Goal: Task Accomplishment & Management: Complete application form

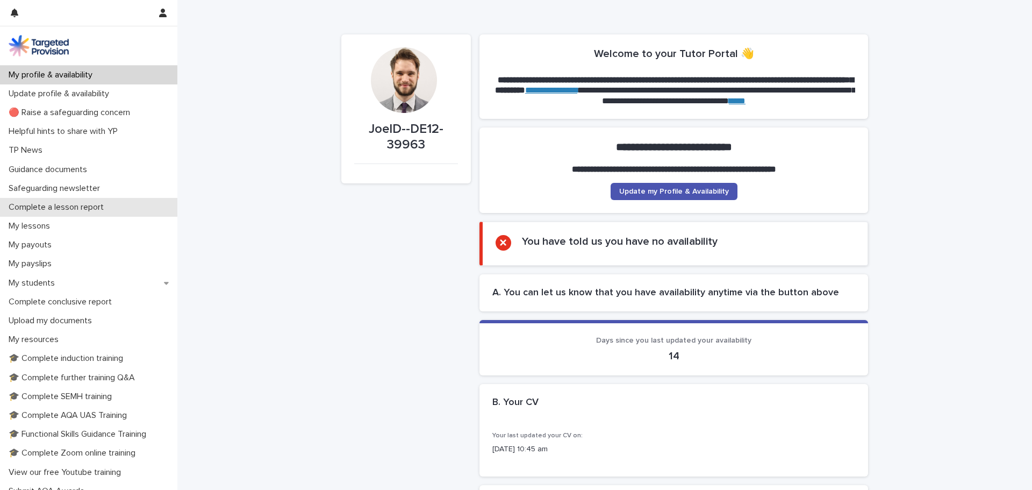
click at [61, 209] on p "Complete a lesson report" at bounding box center [58, 207] width 108 height 10
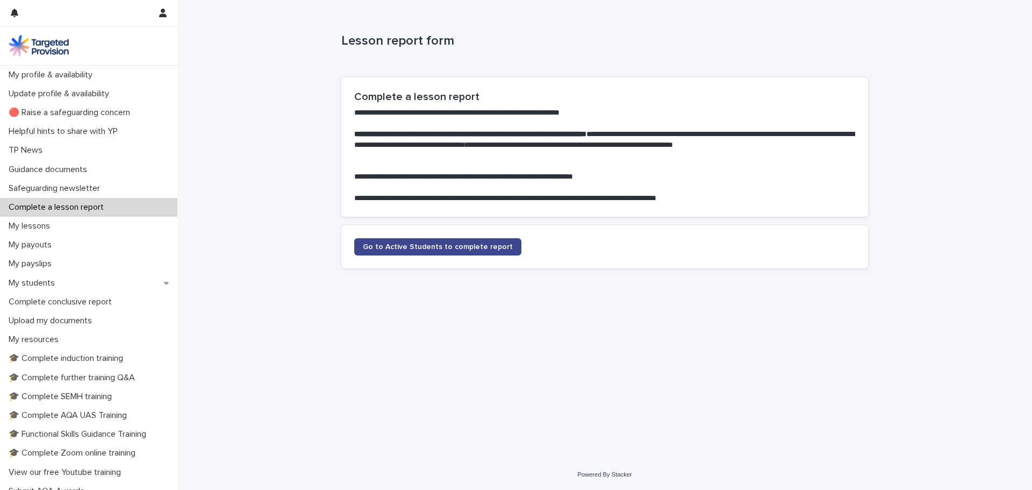
click at [442, 238] on section "Go to Active Students to complete report" at bounding box center [604, 246] width 527 height 43
click at [442, 238] on link "Go to Active Students to complete report" at bounding box center [437, 246] width 167 height 17
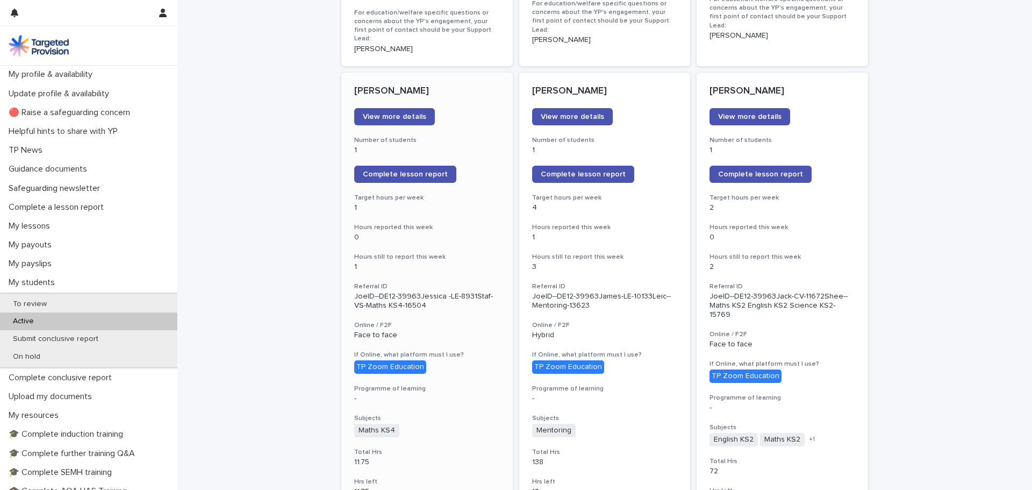
scroll to position [860, 0]
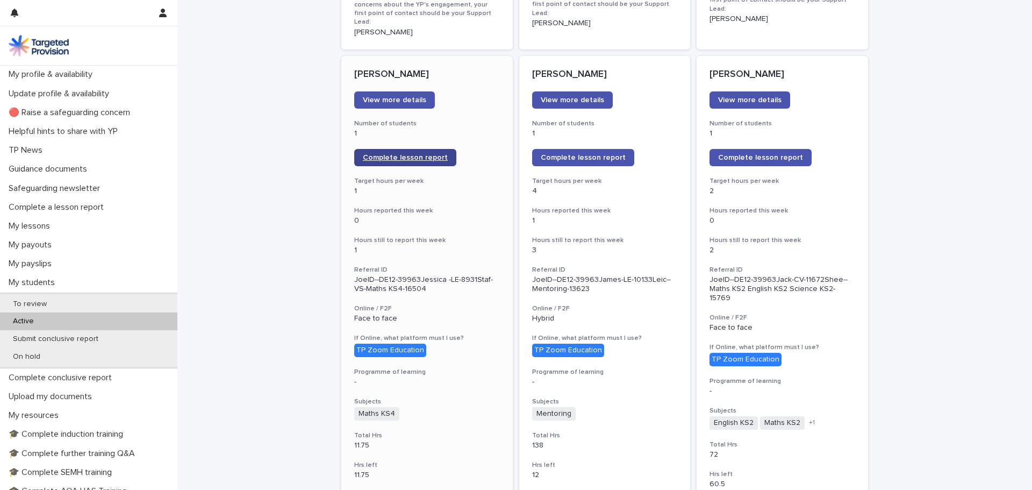
click at [433, 154] on span "Complete lesson report" at bounding box center [405, 158] width 85 height 8
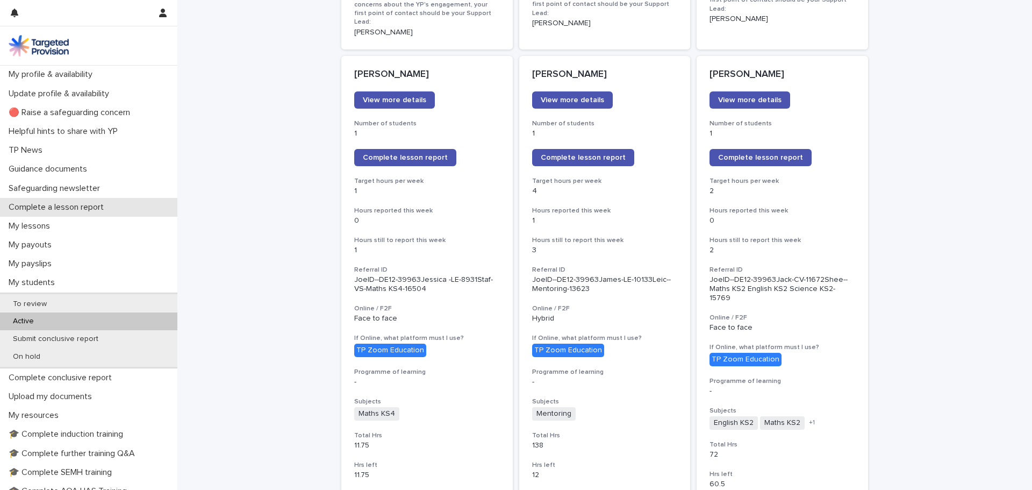
click at [61, 205] on p "Complete a lesson report" at bounding box center [58, 207] width 108 height 10
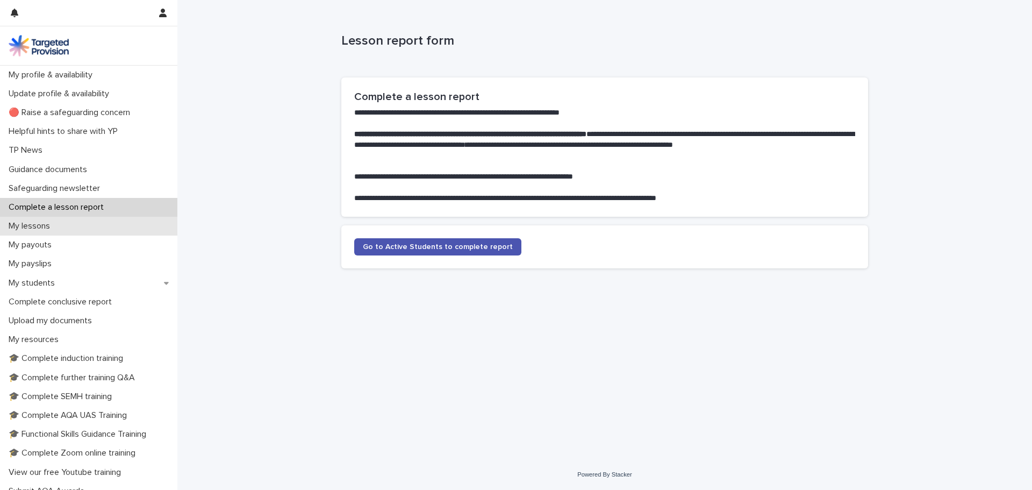
click at [67, 227] on div "My lessons" at bounding box center [88, 226] width 177 height 19
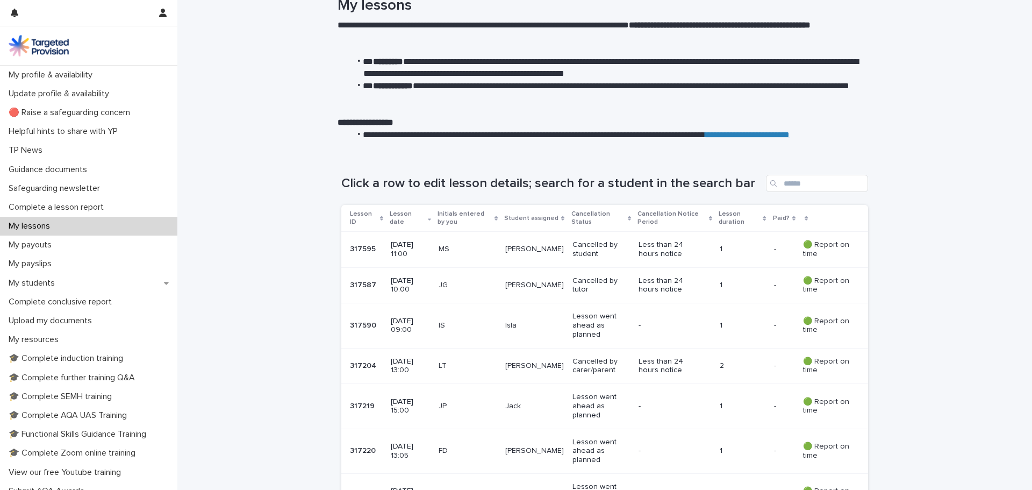
scroll to position [54, 0]
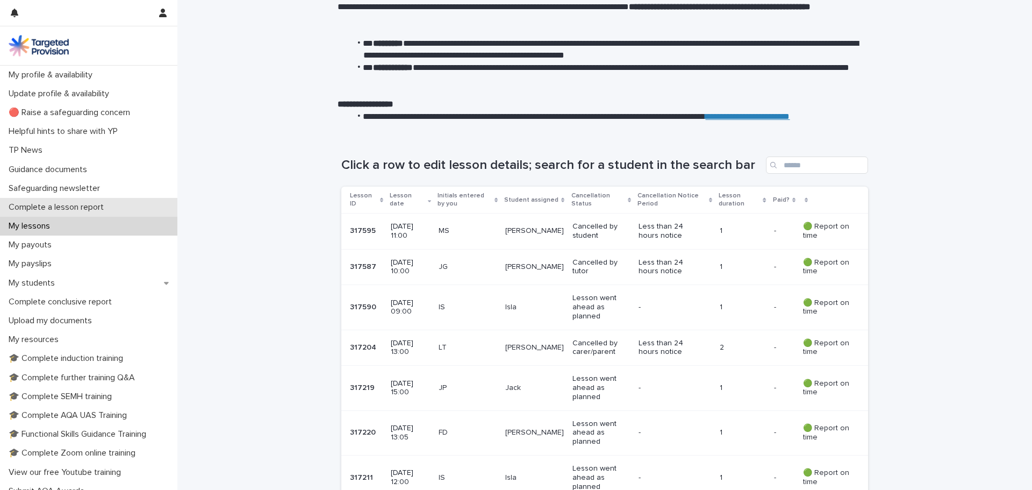
click at [51, 232] on div "My lessons" at bounding box center [88, 226] width 177 height 19
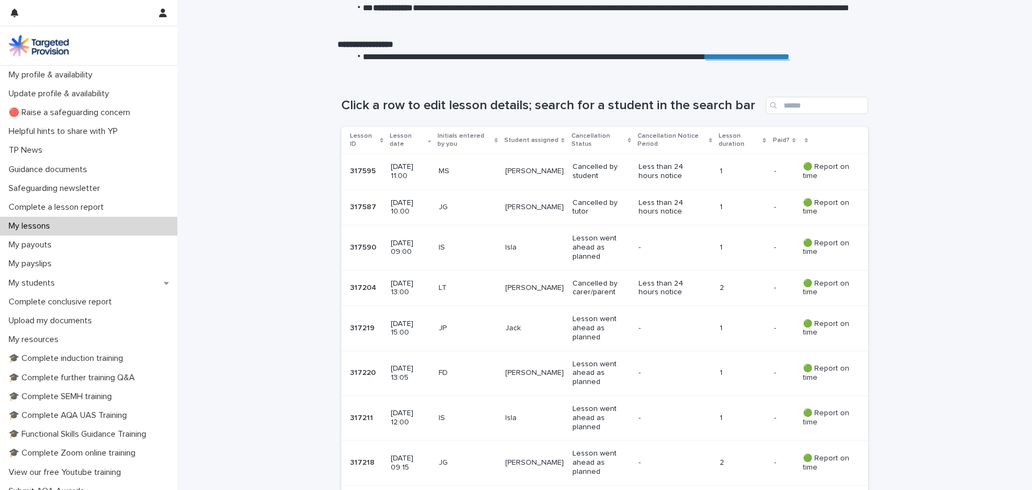
scroll to position [161, 0]
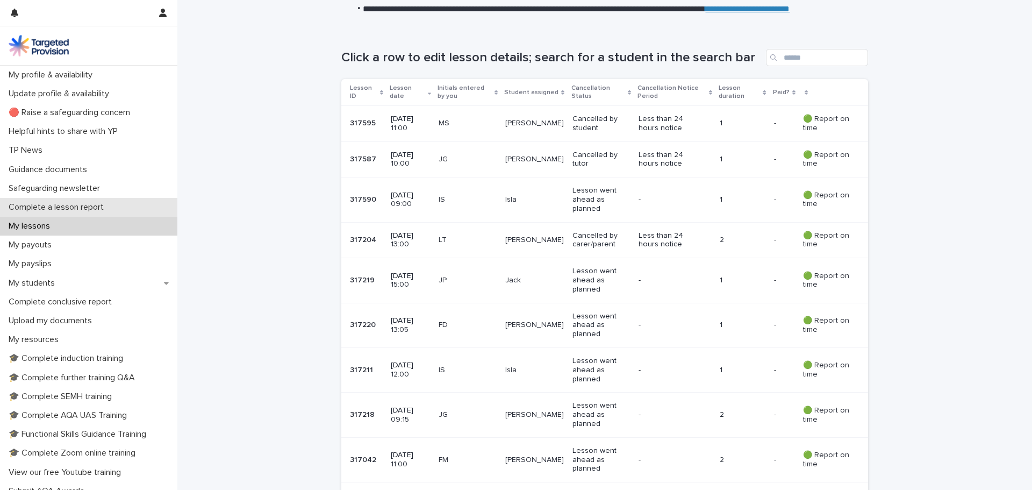
click at [48, 214] on div "Complete a lesson report" at bounding box center [88, 207] width 177 height 19
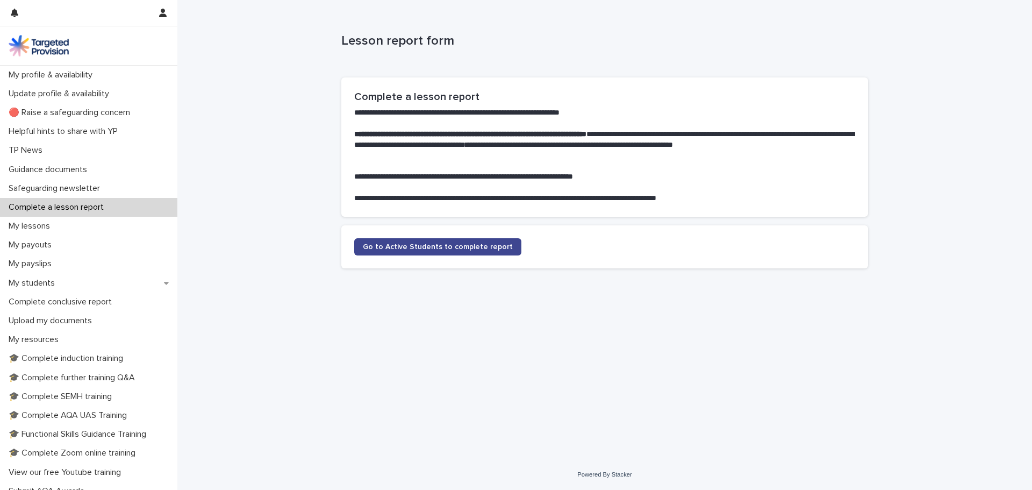
click at [395, 255] on link "Go to Active Students to complete report" at bounding box center [437, 246] width 167 height 17
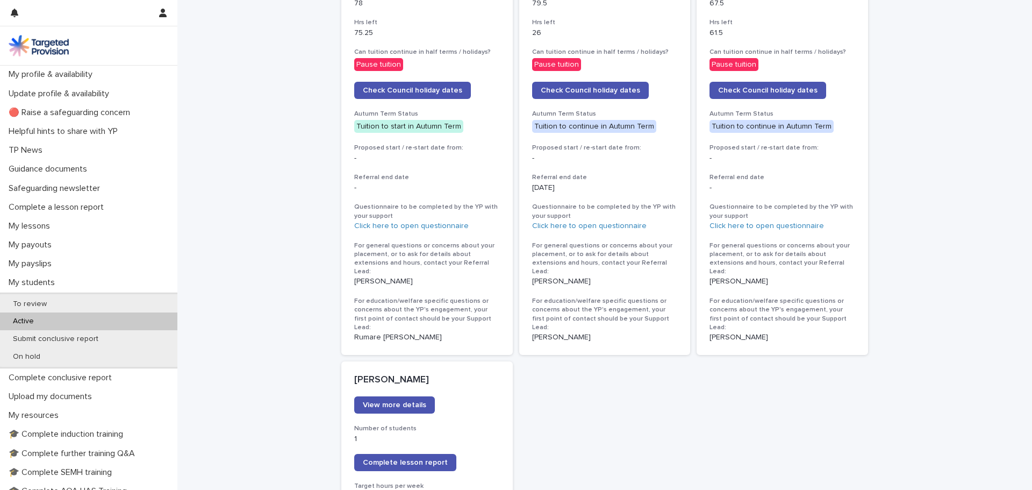
scroll to position [2258, 0]
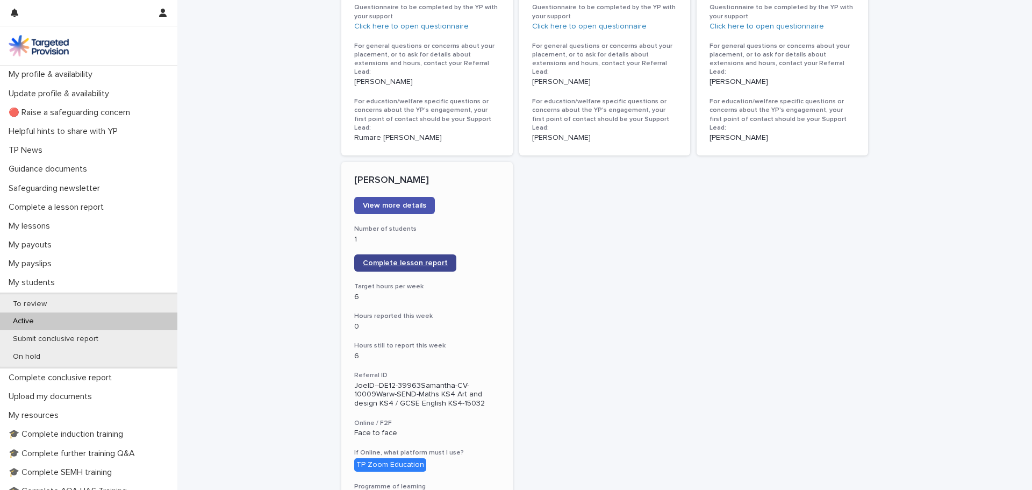
click at [420, 259] on span "Complete lesson report" at bounding box center [405, 263] width 85 height 8
click at [108, 219] on div "My lessons" at bounding box center [88, 226] width 177 height 19
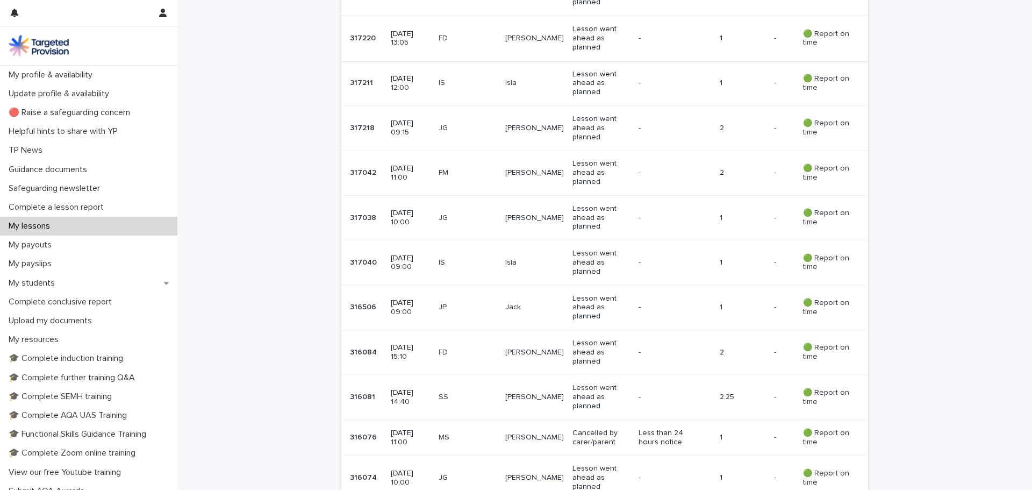
scroll to position [645, 0]
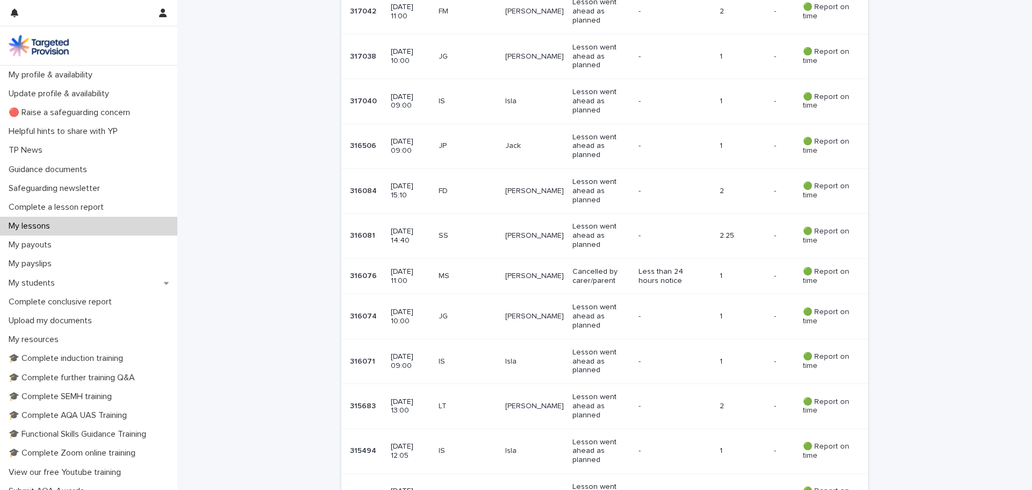
click at [641, 229] on div "-" at bounding box center [669, 234] width 60 height 11
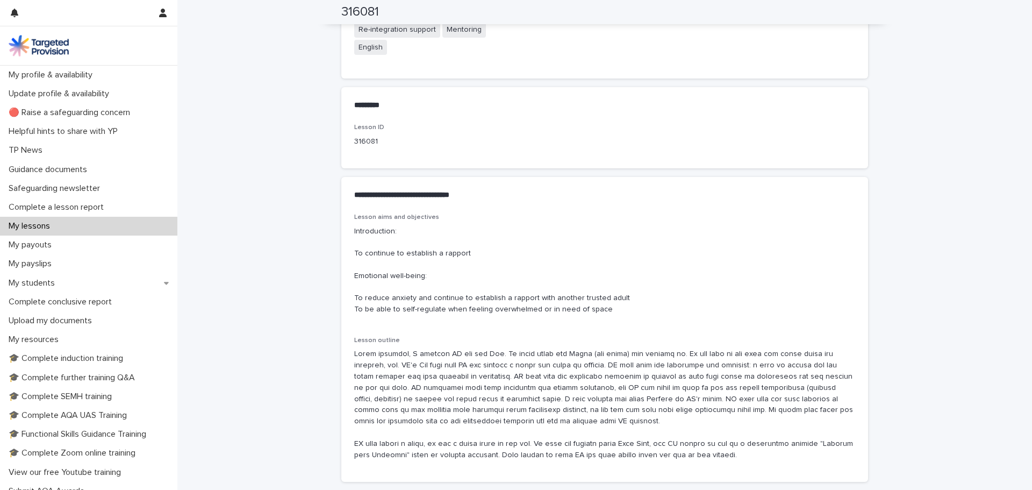
scroll to position [573, 0]
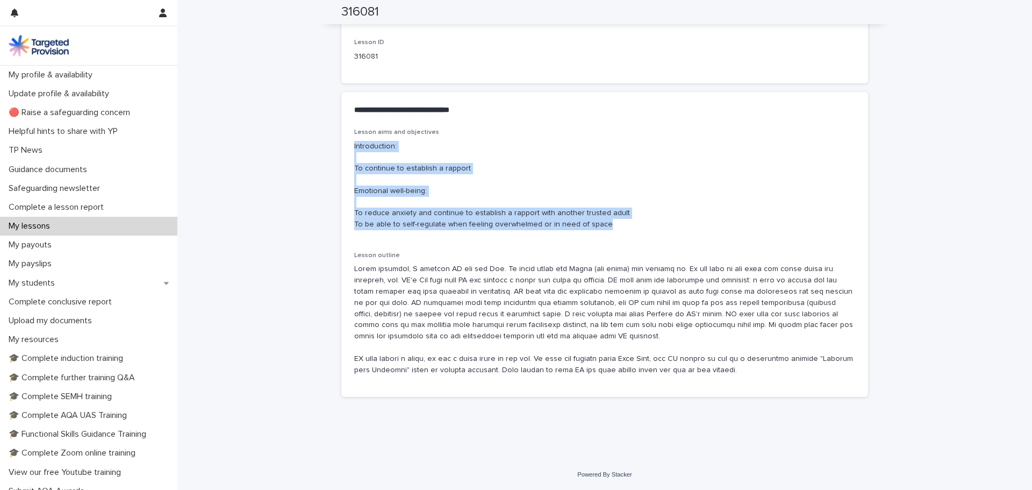
drag, startPoint x: 396, startPoint y: 168, endPoint x: 628, endPoint y: 227, distance: 239.6
click at [628, 227] on div "Lesson aims and objectives Introduction: To continue to establish a rapport Emo…" at bounding box center [604, 262] width 527 height 268
copy p "Introduction: To continue to establish a rapport Emotional well-being: To reduc…"
drag, startPoint x: 752, startPoint y: 386, endPoint x: 338, endPoint y: 271, distance: 429.9
click at [341, 271] on div "Lesson aims and objectives Introduction: To continue to establish a rapport Emo…" at bounding box center [604, 262] width 527 height 268
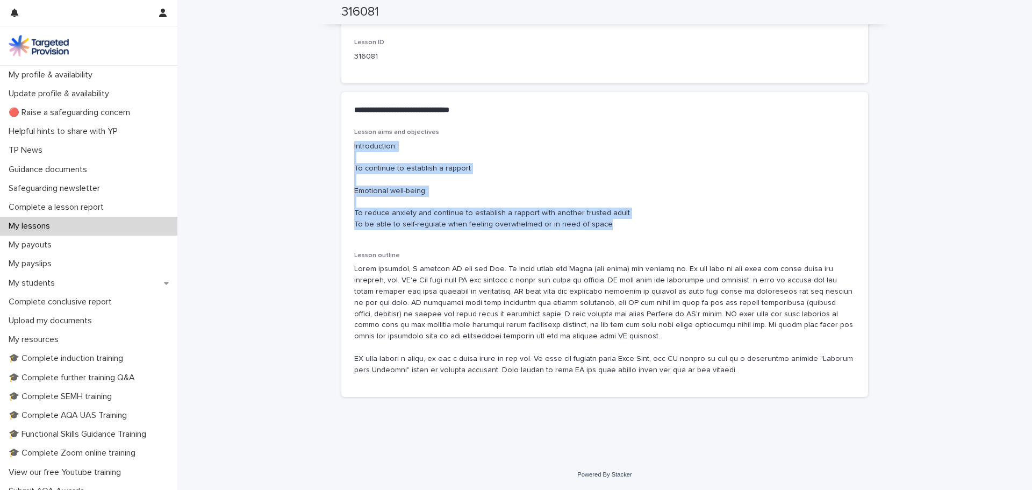
copy p "After arriving, I greeted SS and her Mum. We spoke about how Scout (her puppy) …"
click at [104, 198] on div "Complete a lesson report" at bounding box center [88, 207] width 177 height 19
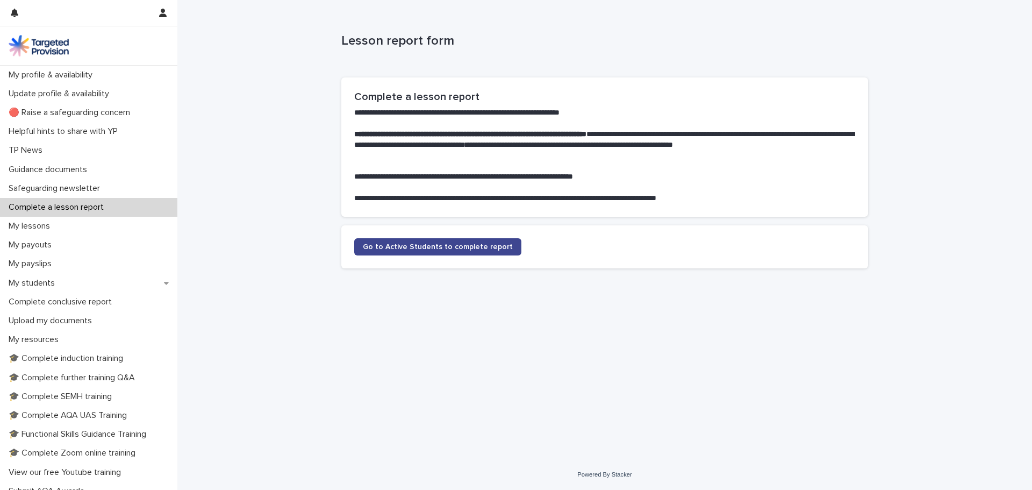
click at [476, 239] on link "Go to Active Students to complete report" at bounding box center [437, 246] width 167 height 17
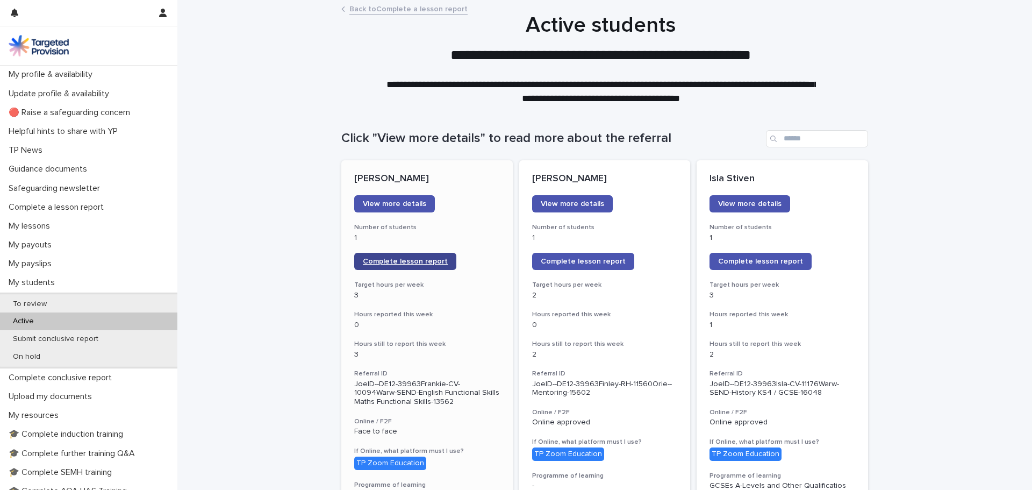
click at [410, 255] on link "Complete lesson report" at bounding box center [405, 261] width 102 height 17
click at [39, 232] on div "My lessons" at bounding box center [88, 226] width 177 height 19
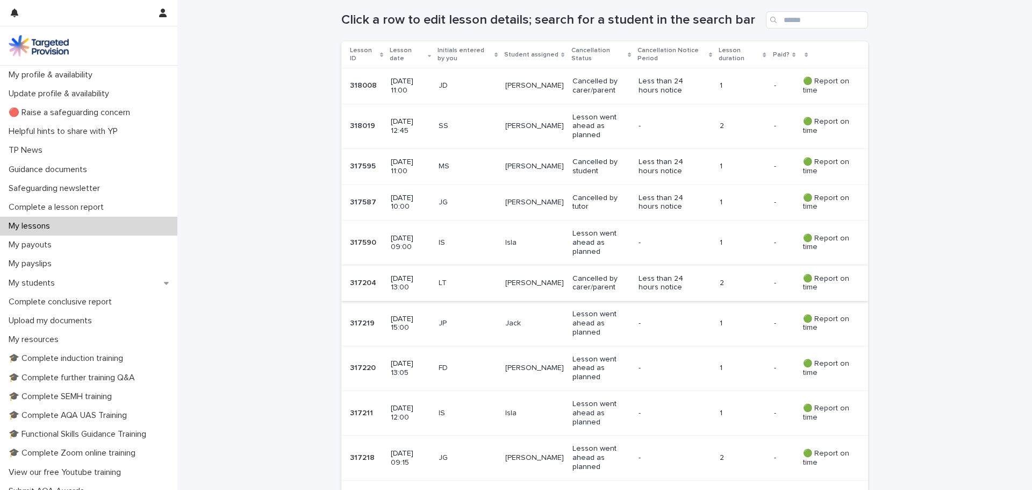
scroll to position [215, 0]
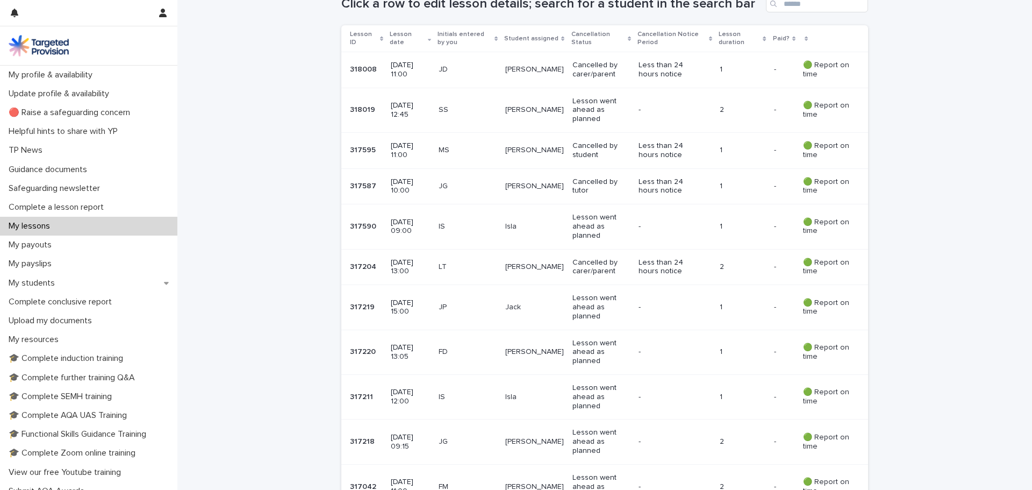
click at [572, 339] on p "Lesson went ahead as planned" at bounding box center [601, 352] width 58 height 27
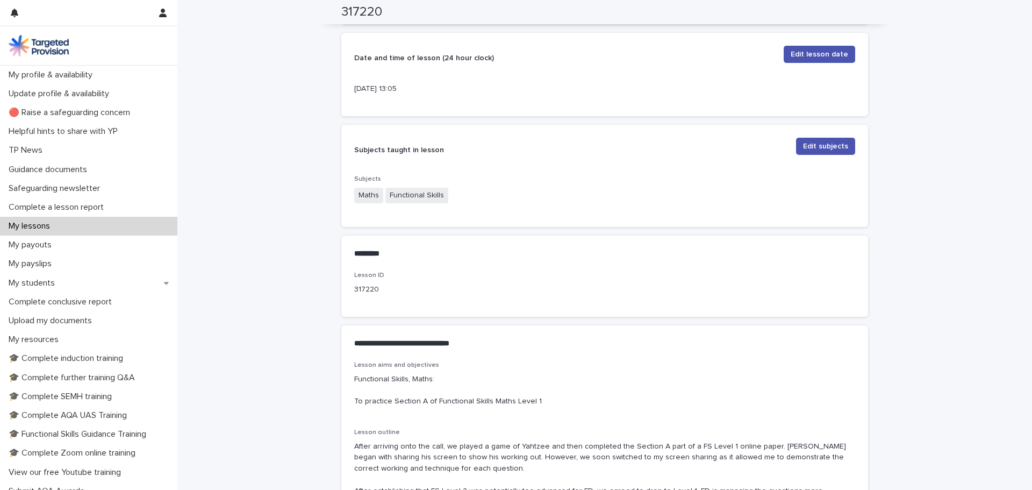
scroll to position [477, 0]
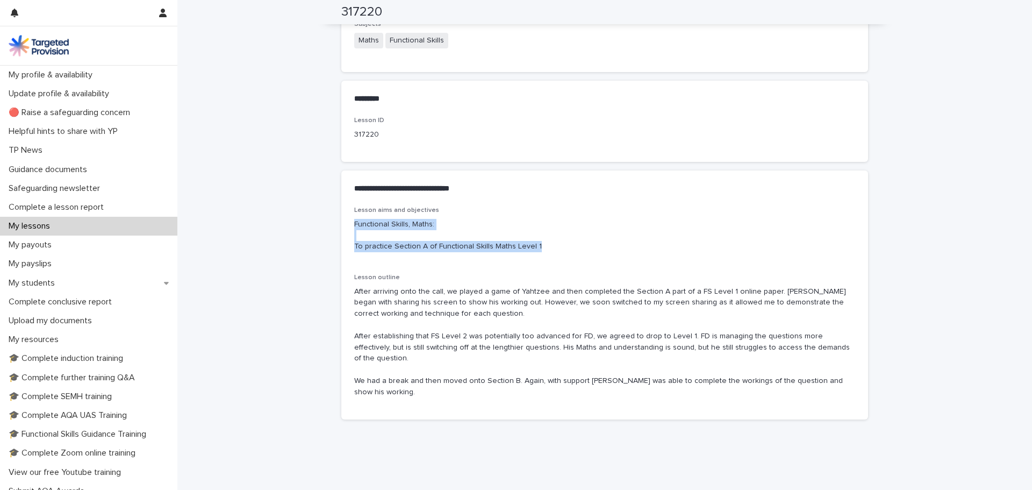
drag, startPoint x: 352, startPoint y: 225, endPoint x: 536, endPoint y: 249, distance: 186.0
click at [536, 249] on p "Functional Skills, Maths: To practice Section A of Functional Skills Maths Leve…" at bounding box center [604, 235] width 501 height 33
copy p "Functional Skills, Maths: To practice Section A of Functional Skills Maths Leve…"
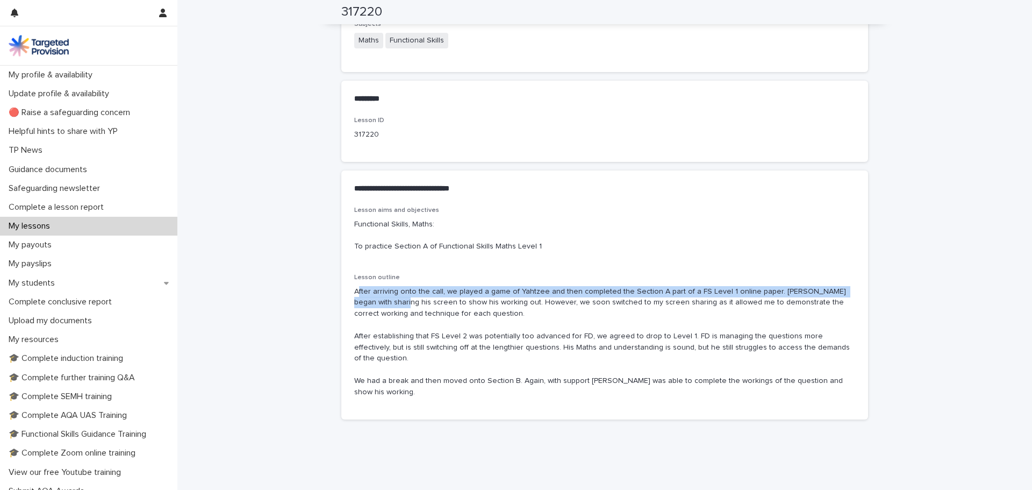
drag, startPoint x: 354, startPoint y: 292, endPoint x: 365, endPoint y: 298, distance: 13.0
click at [365, 298] on p "After arriving onto the call, we played a game of Yahtzee and then completed th…" at bounding box center [604, 342] width 501 height 112
click at [59, 227] on p "My lessons" at bounding box center [31, 226] width 54 height 10
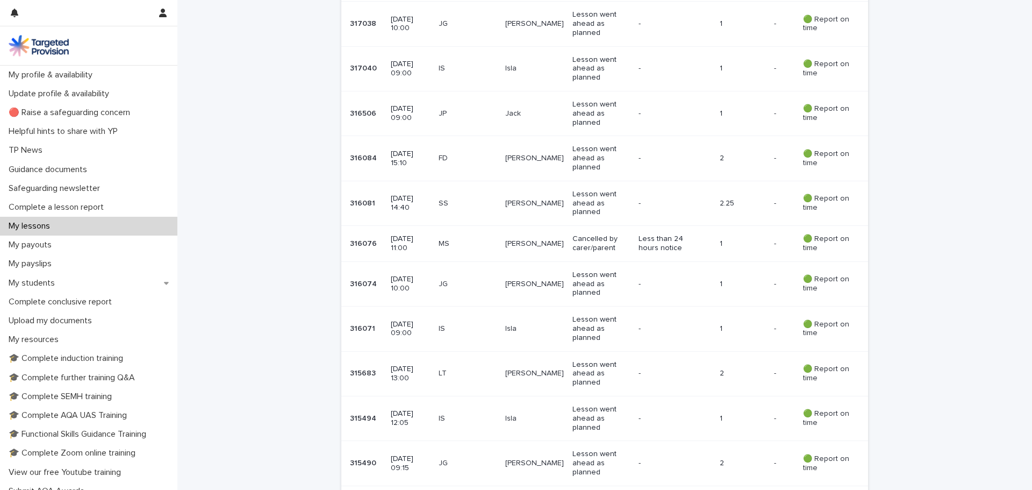
scroll to position [753, 0]
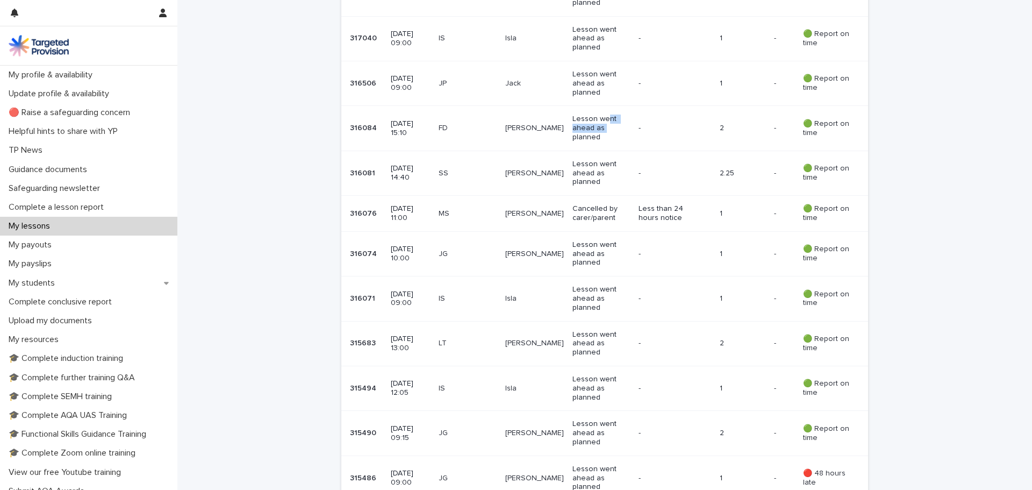
click at [608, 124] on p "Lesson went ahead as planned" at bounding box center [601, 127] width 58 height 27
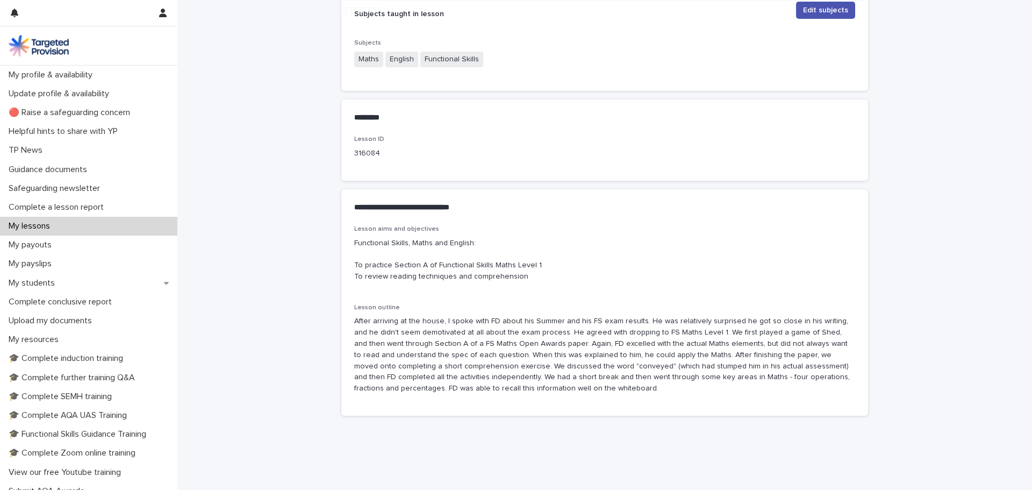
scroll to position [477, 0]
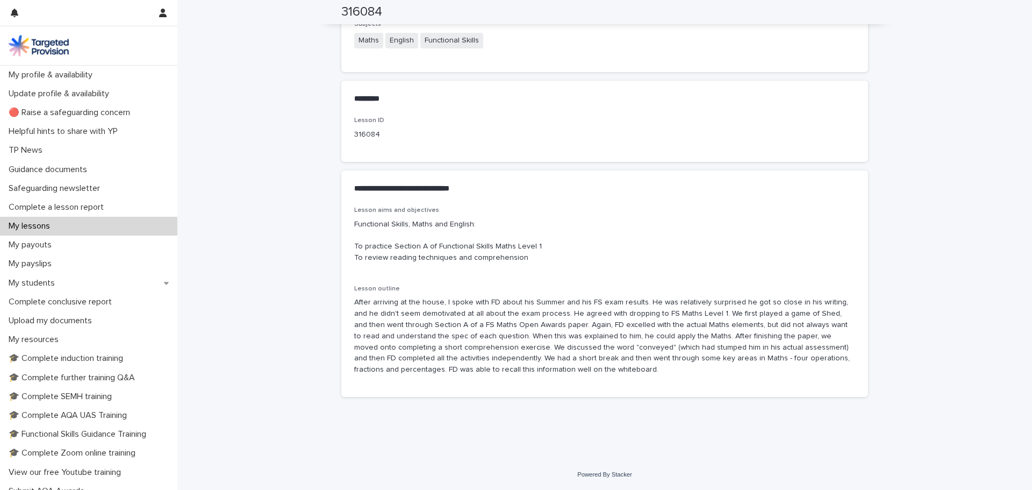
drag, startPoint x: 539, startPoint y: 370, endPoint x: 333, endPoint y: 303, distance: 216.0
copy p "After arriving at the house, I spoke with FD about his Summer and his FS exam r…"
